Goal: Information Seeking & Learning: Learn about a topic

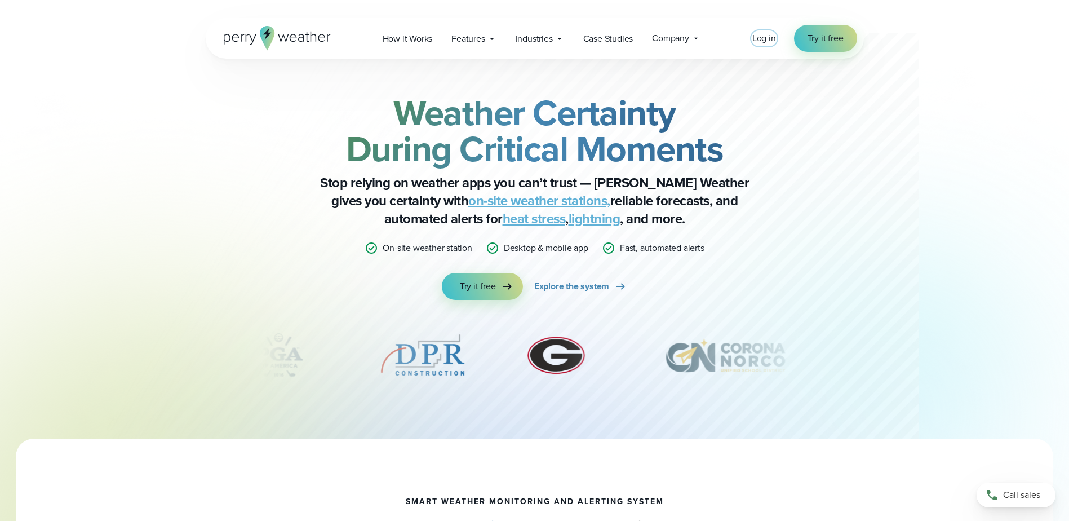
click at [758, 38] on span "Log in" at bounding box center [764, 38] width 24 height 13
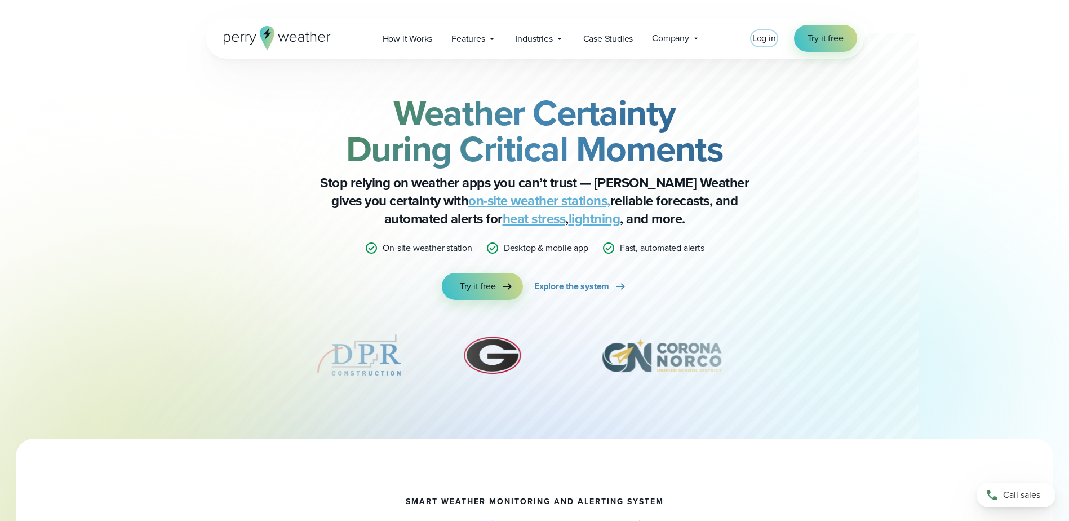
click at [763, 34] on span "Log in" at bounding box center [764, 38] width 24 height 13
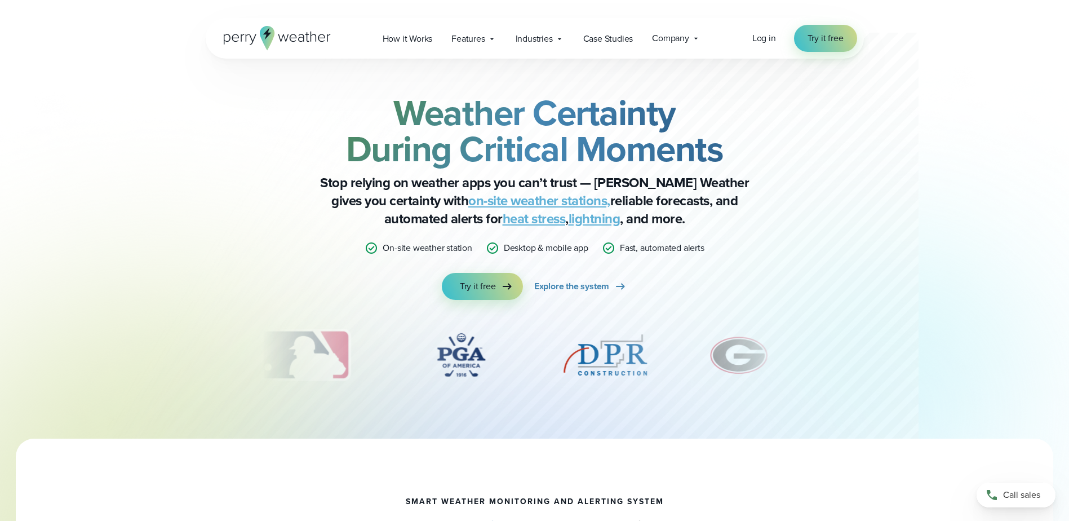
click at [569, 223] on link "lightning" at bounding box center [595, 218] width 52 height 20
